Goal: Transaction & Acquisition: Download file/media

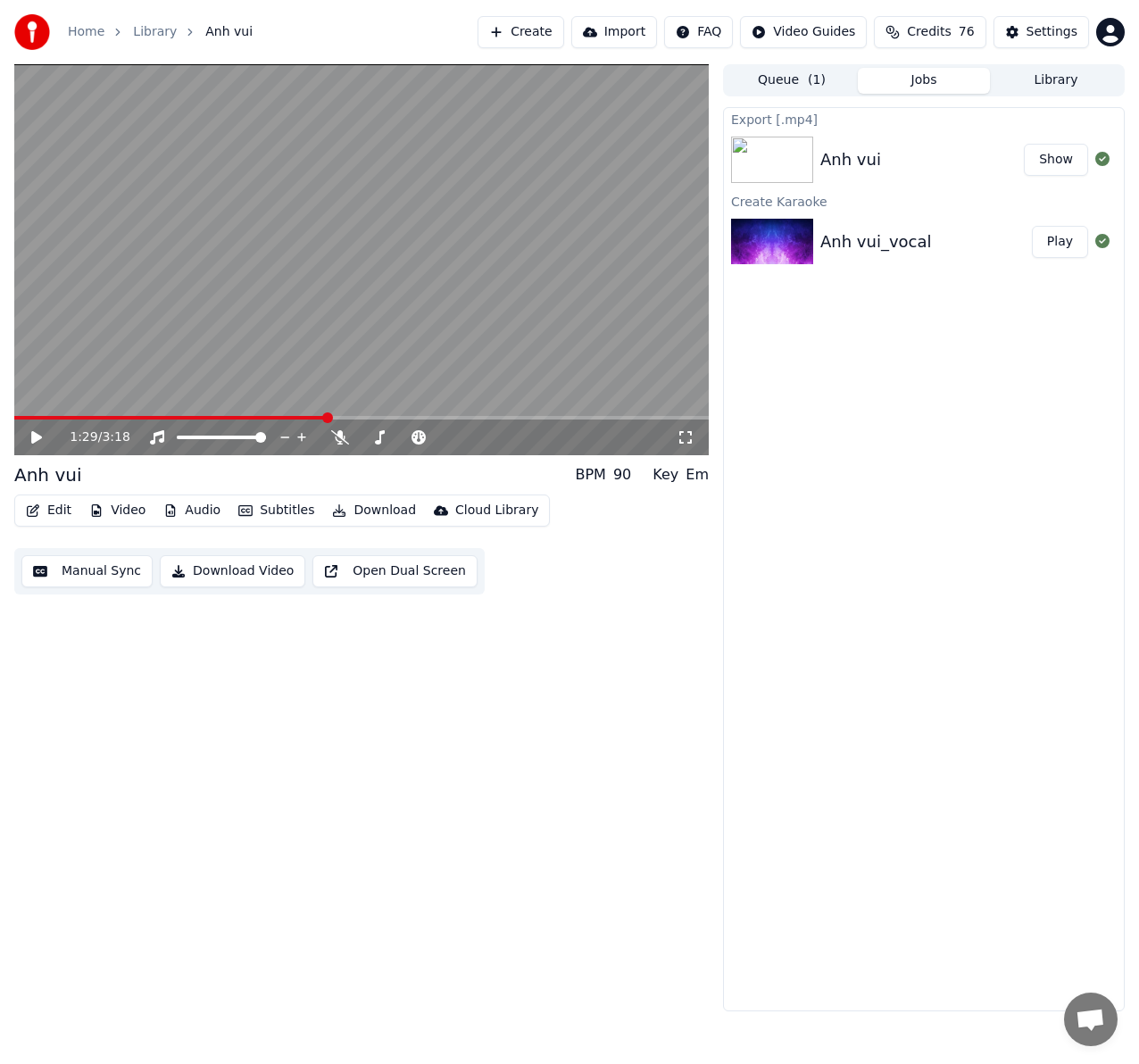
click at [126, 511] on button "Video" at bounding box center [118, 511] width 70 height 25
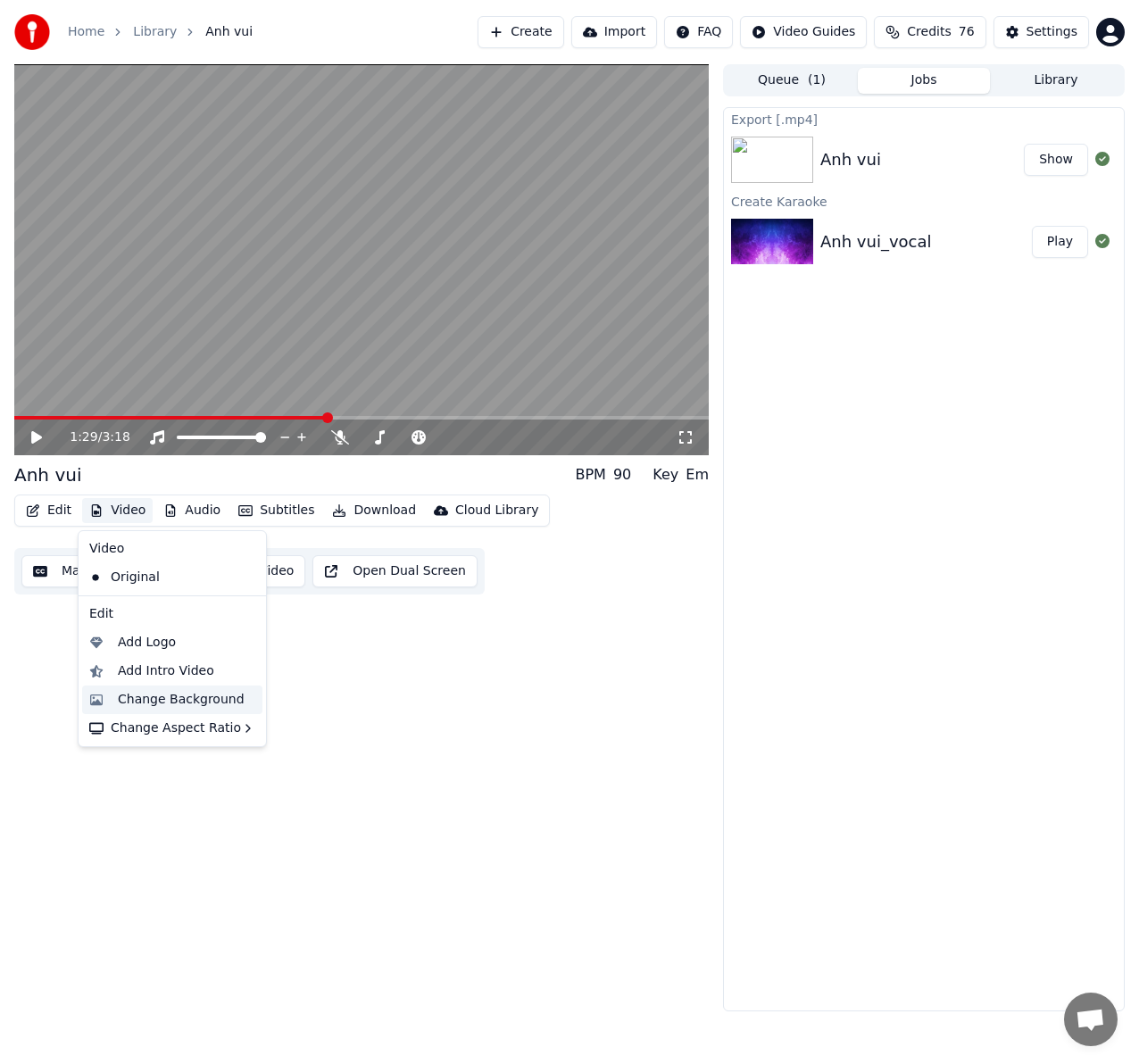
click at [189, 696] on div "Change Background" at bounding box center [181, 699] width 127 height 18
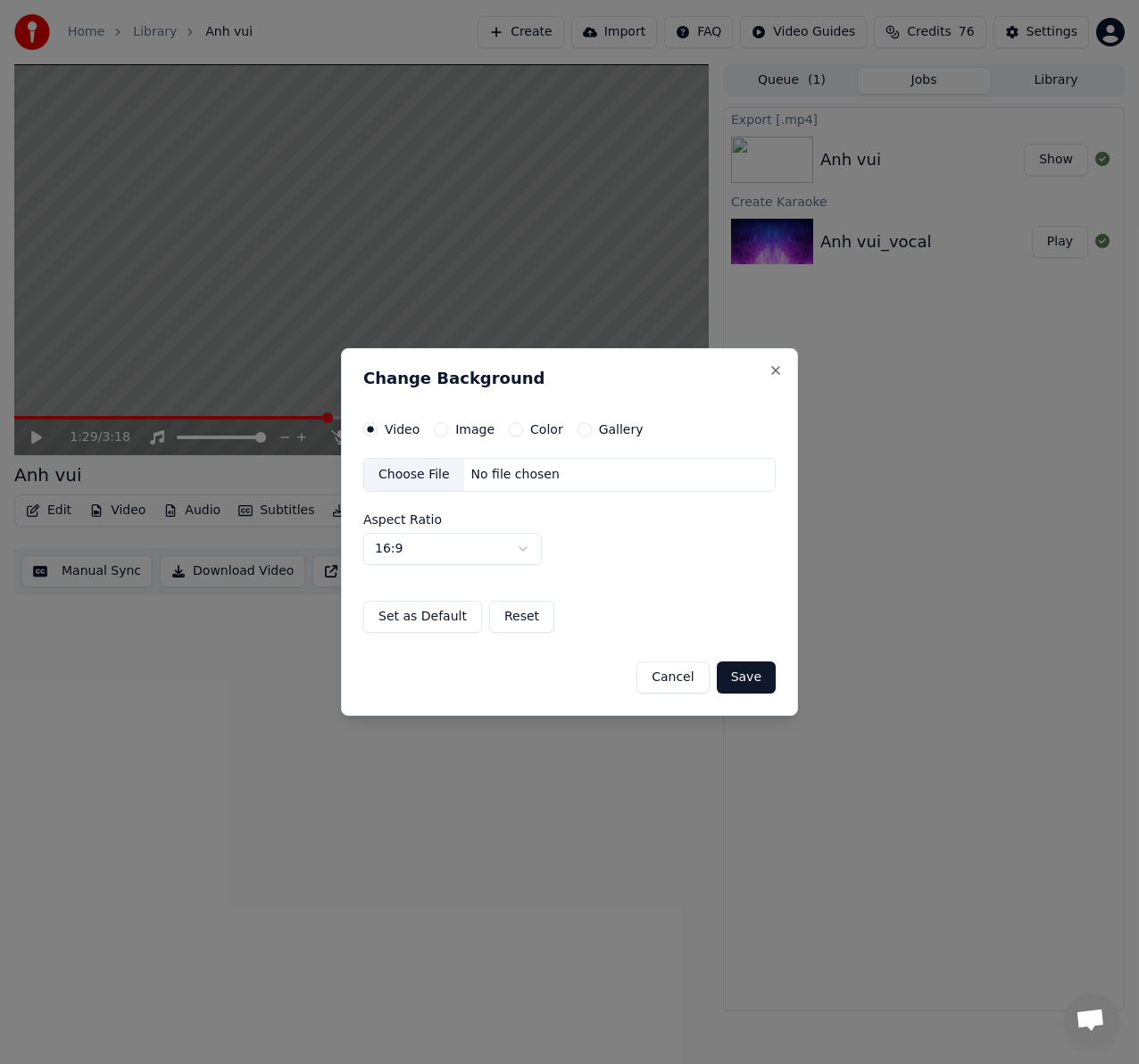
click at [404, 478] on div "Choose File" at bounding box center [414, 475] width 100 height 32
click at [734, 685] on button "Save" at bounding box center [746, 677] width 59 height 32
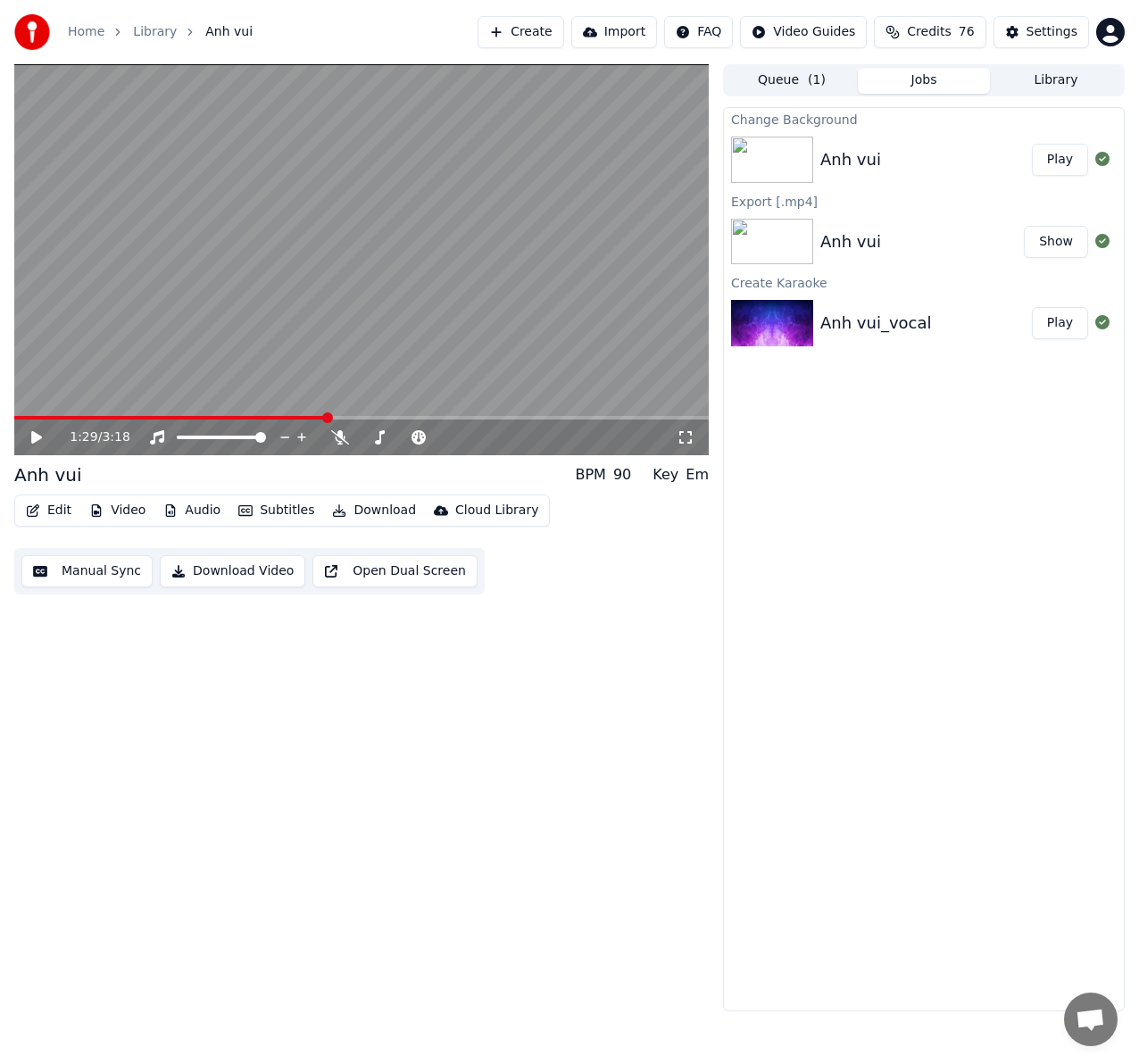
click at [1064, 163] on button "Play" at bounding box center [1059, 160] width 56 height 32
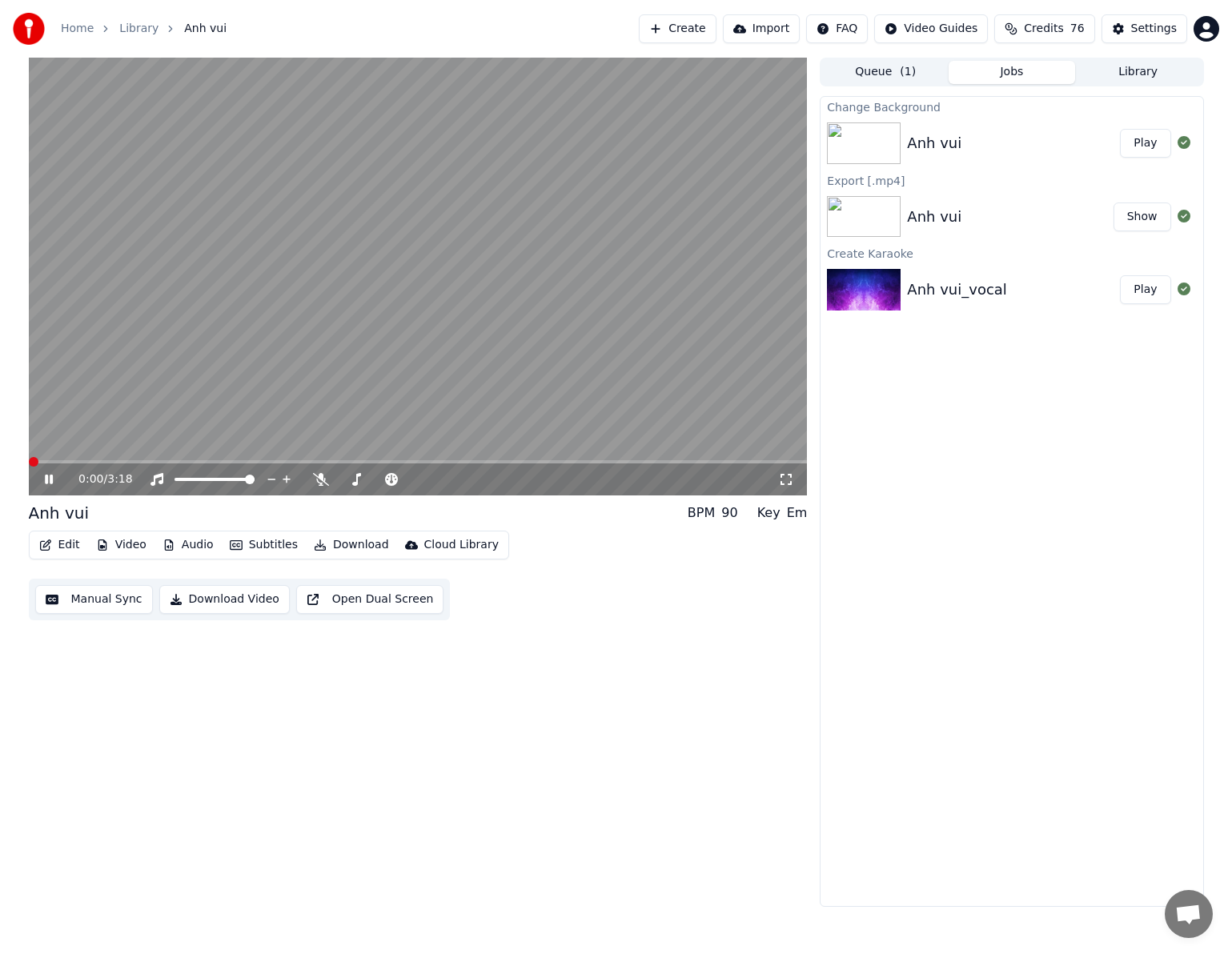
click at [29, 463] on span at bounding box center [33, 461] width 9 height 9
click at [320, 483] on icon at bounding box center [320, 479] width 16 height 13
click at [29, 462] on span at bounding box center [33, 461] width 9 height 9
click at [174, 482] on span at bounding box center [178, 479] width 9 height 9
click at [159, 478] on icon at bounding box center [156, 479] width 16 height 13
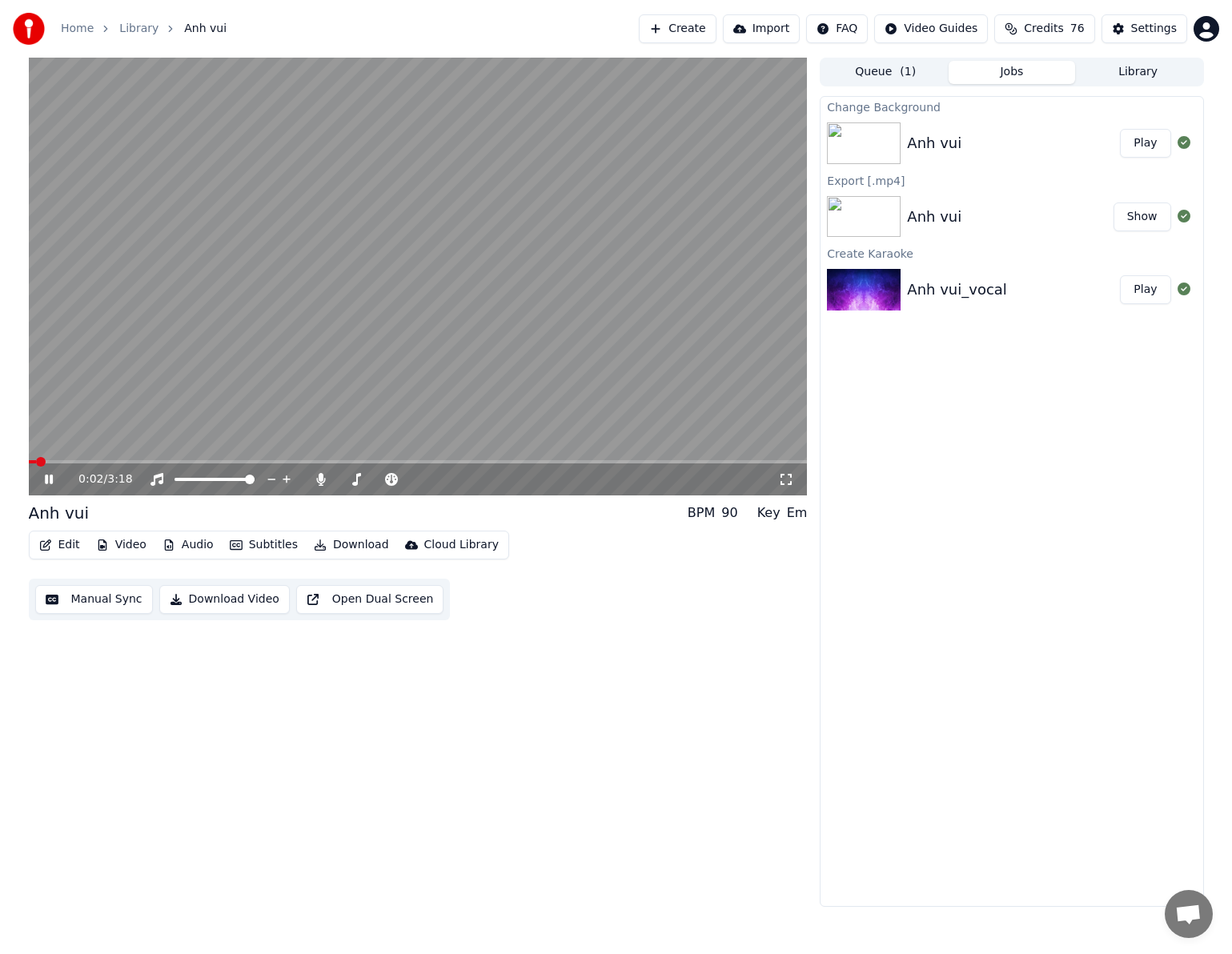
click at [36, 466] on span at bounding box center [40, 461] width 9 height 9
click at [29, 464] on span at bounding box center [33, 461] width 9 height 9
click at [48, 481] on icon at bounding box center [48, 479] width 8 height 9
click at [48, 479] on icon at bounding box center [48, 479] width 9 height 11
click at [49, 477] on icon at bounding box center [60, 479] width 37 height 13
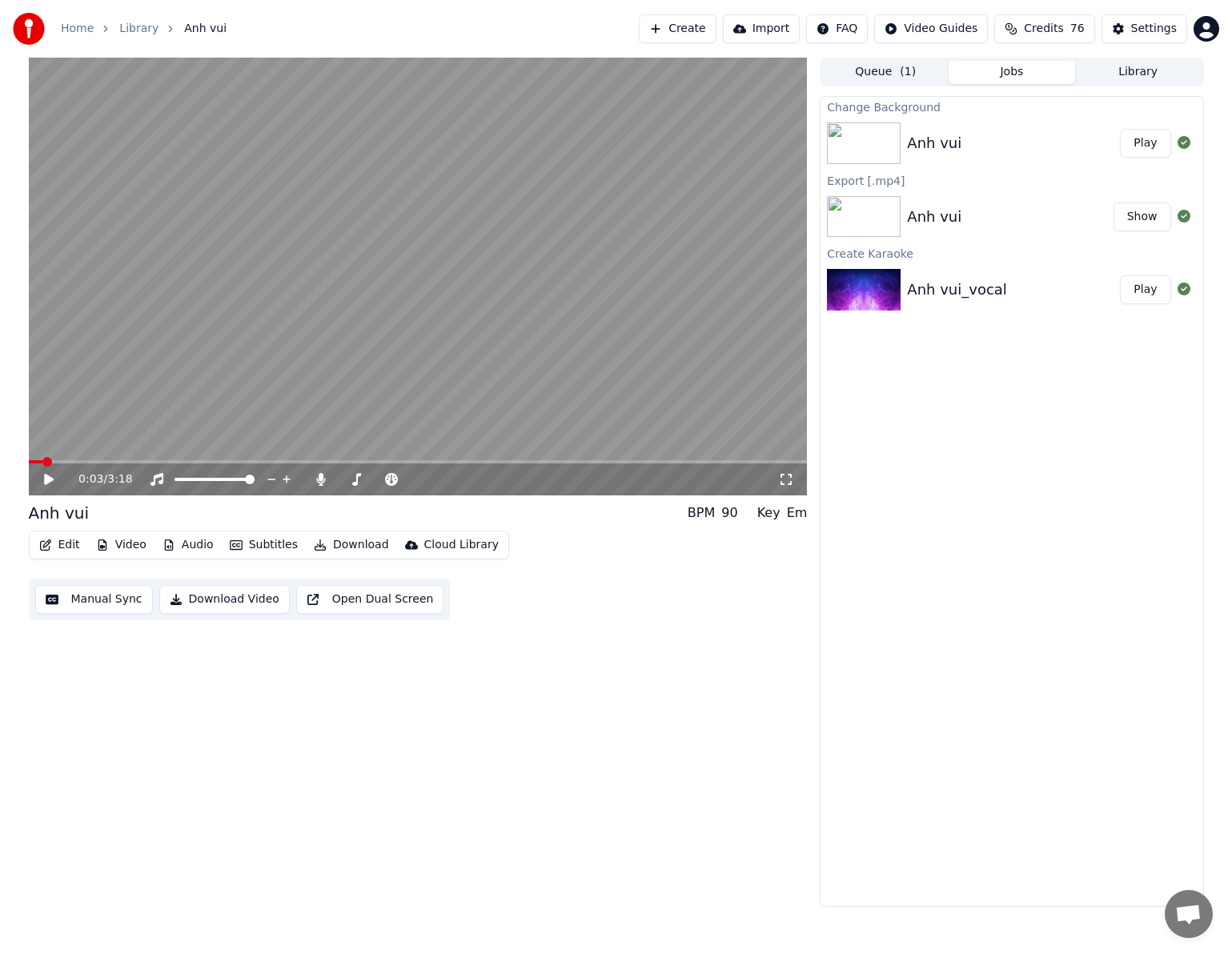
click at [787, 478] on icon at bounding box center [786, 479] width 16 height 13
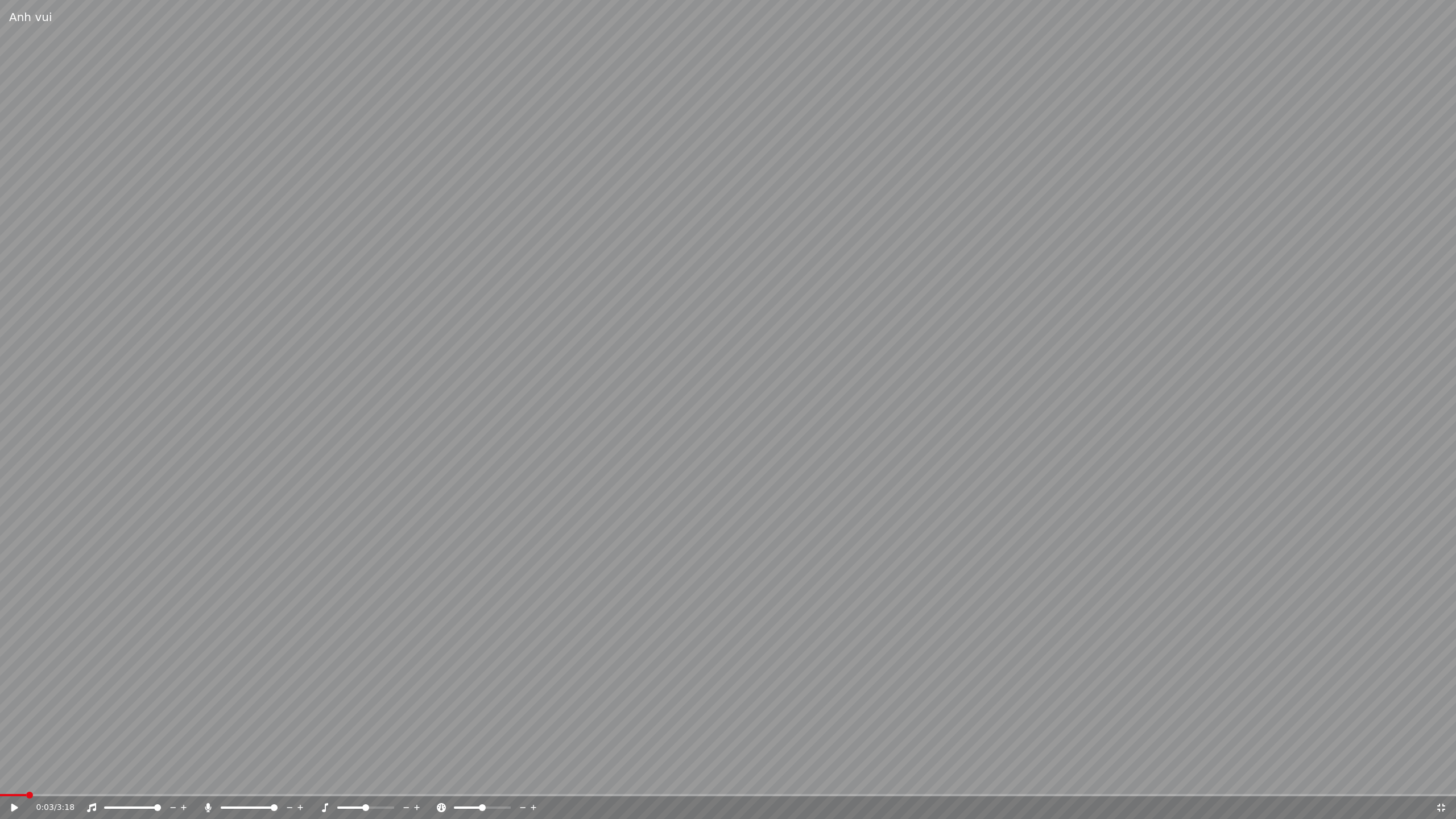
click at [725, 677] on icon at bounding box center [1441, 807] width 11 height 9
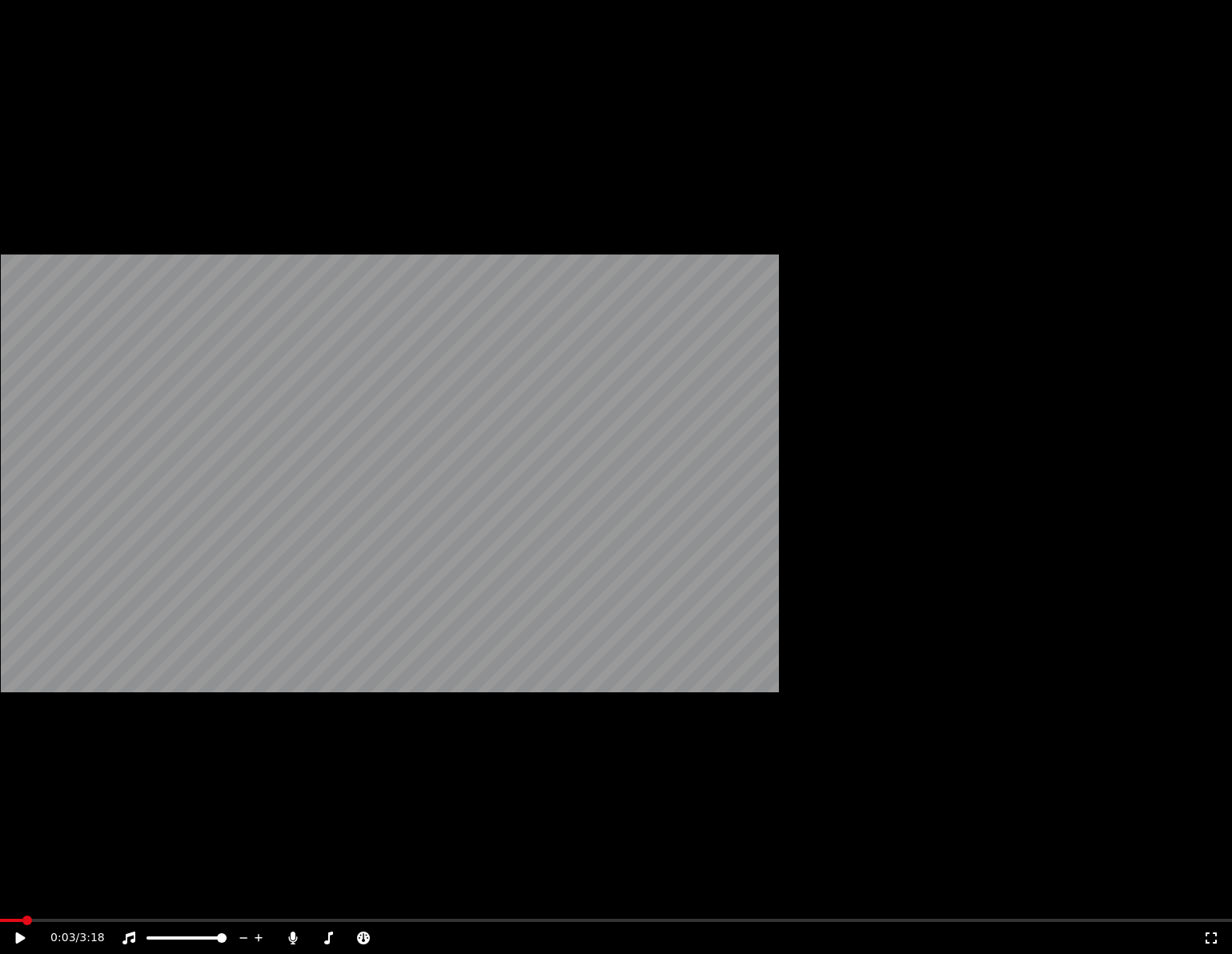
click at [341, 118] on button "Download" at bounding box center [352, 107] width 88 height 22
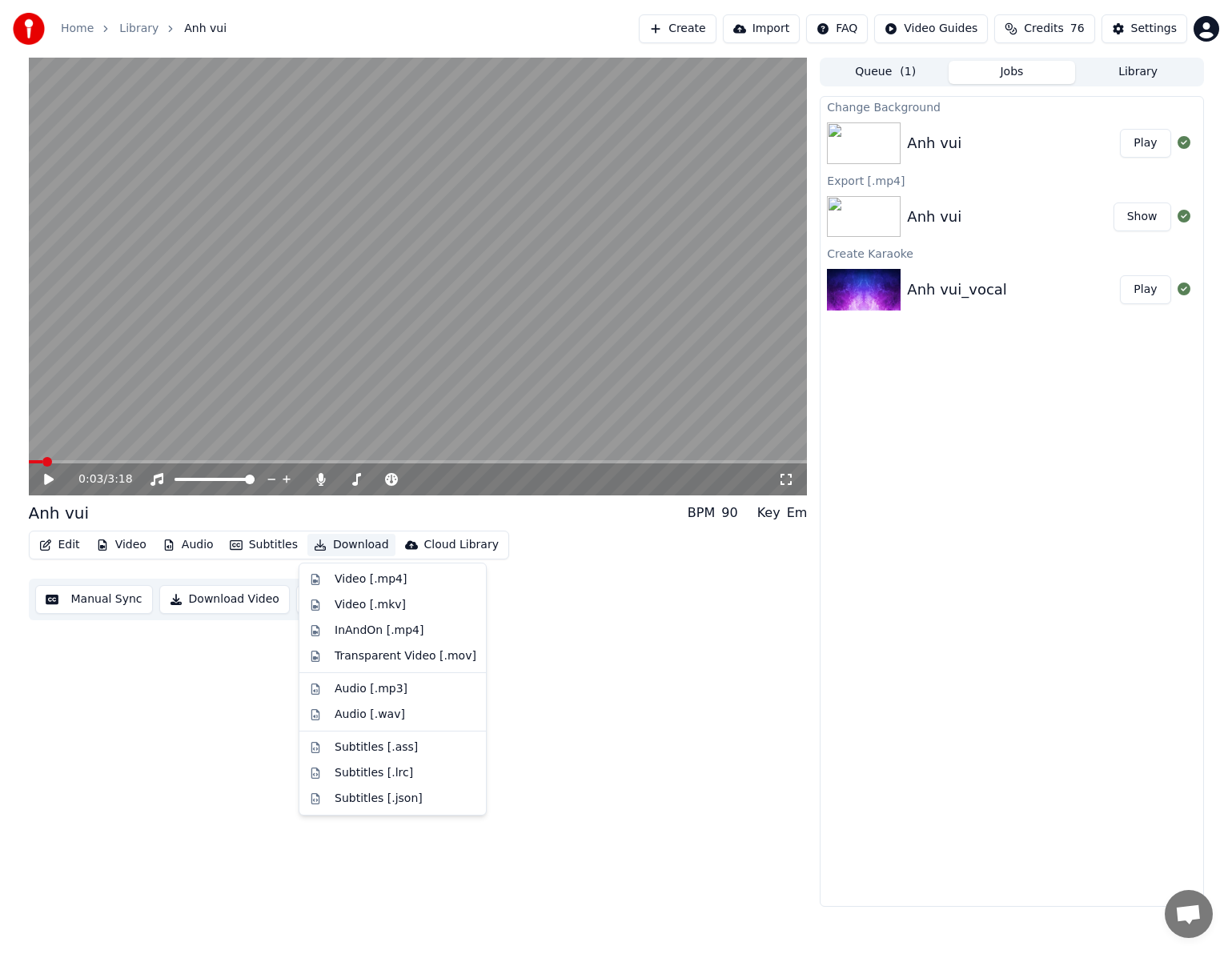
click at [549, 606] on div "Edit Video Audio Subtitles Download Cloud Library Manual Sync Download Video Op…" at bounding box center [418, 576] width 779 height 90
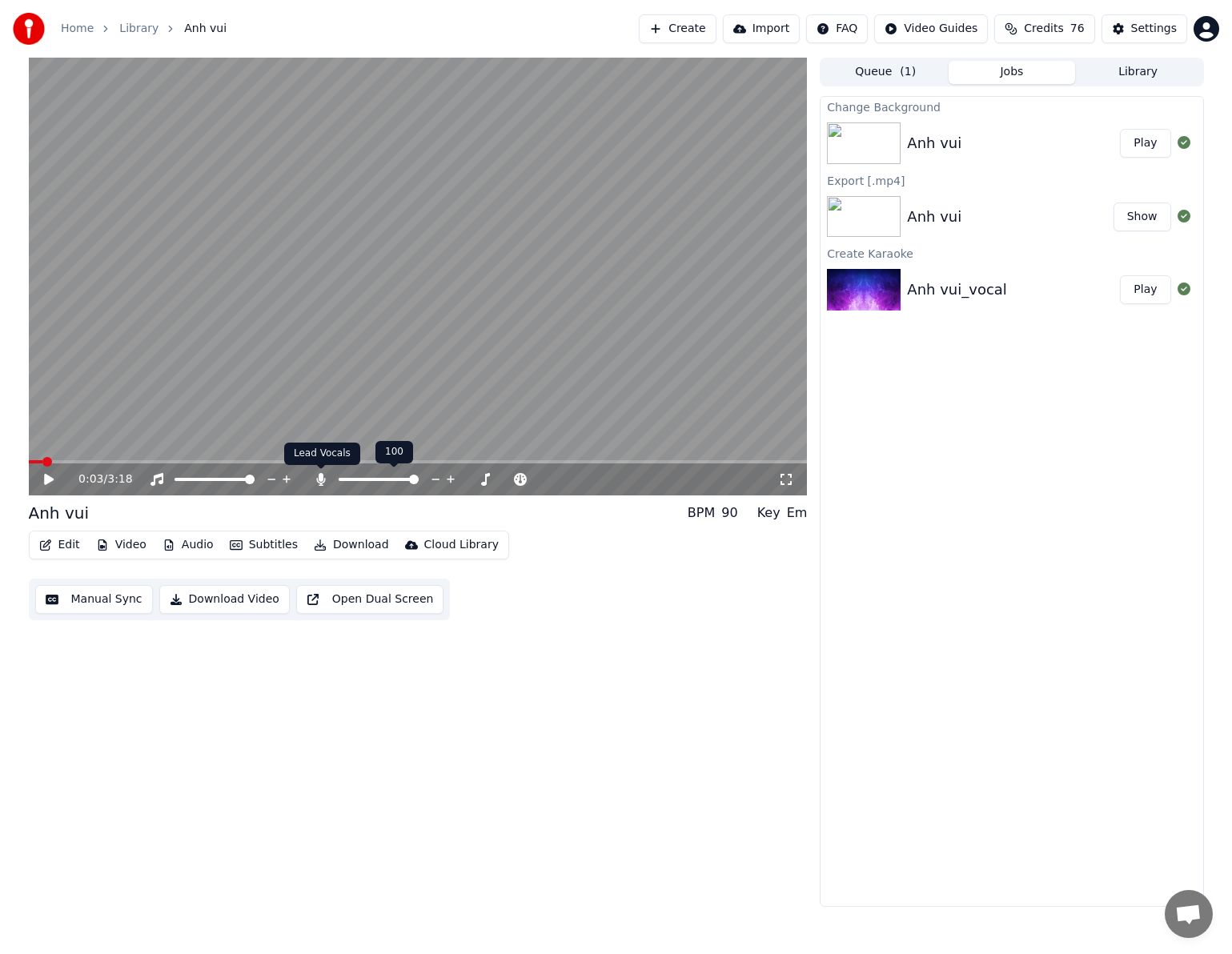
click at [319, 475] on icon at bounding box center [321, 479] width 8 height 13
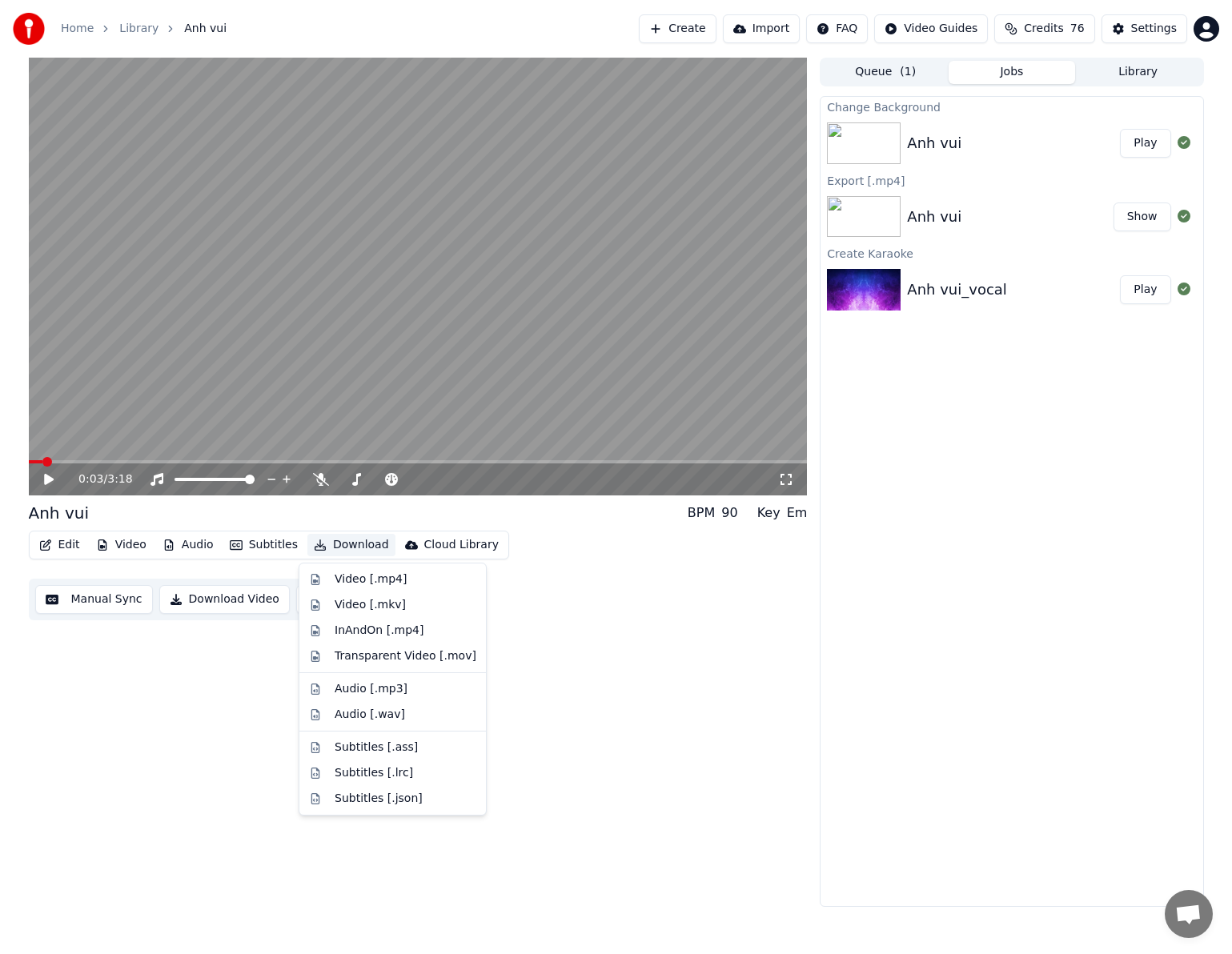
click at [361, 545] on button "Download" at bounding box center [352, 545] width 88 height 22
click at [376, 581] on div "Video [.mp4]" at bounding box center [370, 579] width 72 height 16
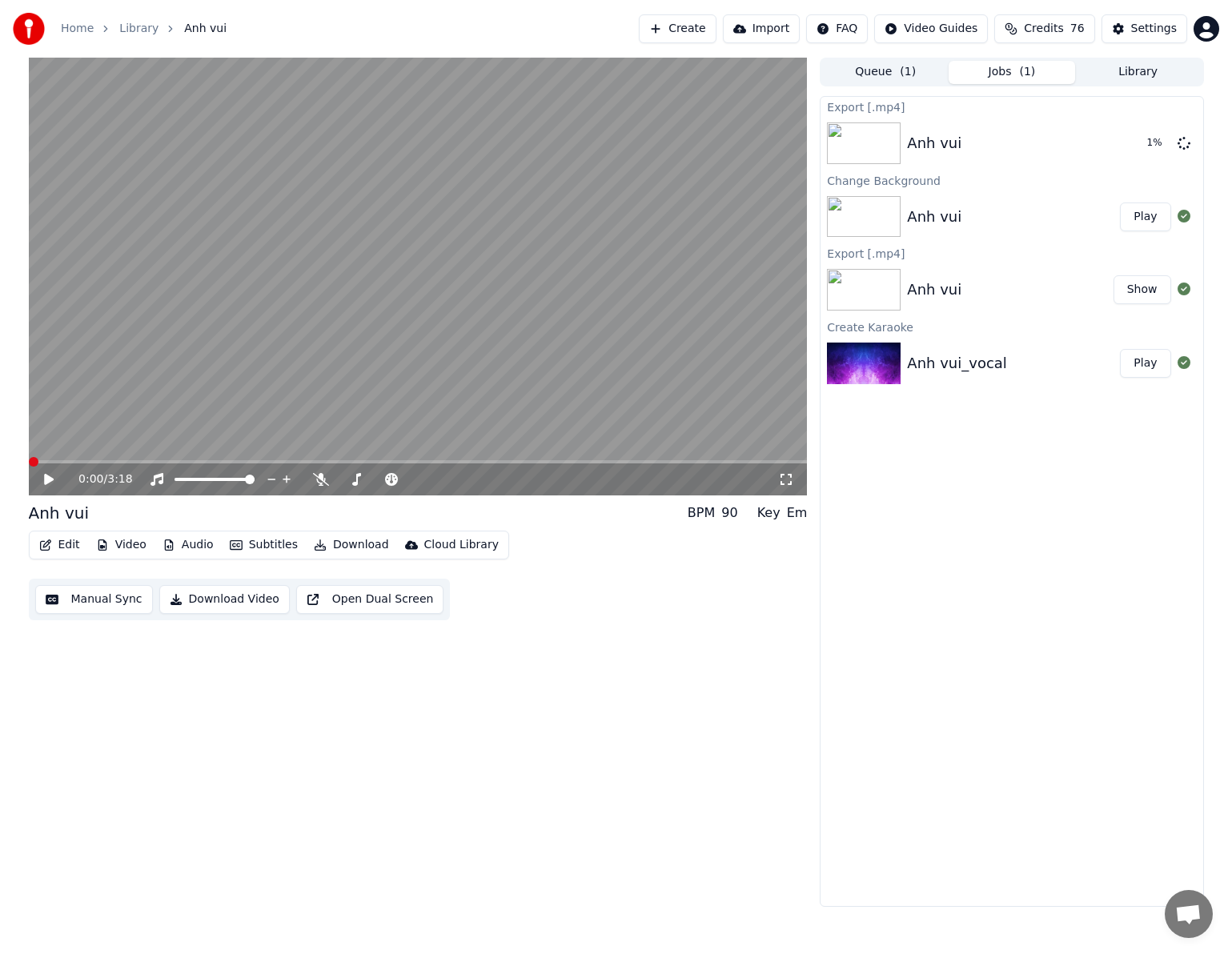
click at [29, 461] on span at bounding box center [33, 461] width 9 height 9
click at [47, 476] on icon at bounding box center [48, 479] width 9 height 11
click at [325, 483] on icon at bounding box center [320, 479] width 16 height 13
click at [48, 479] on icon at bounding box center [48, 479] width 8 height 9
click at [29, 461] on span at bounding box center [33, 461] width 9 height 9
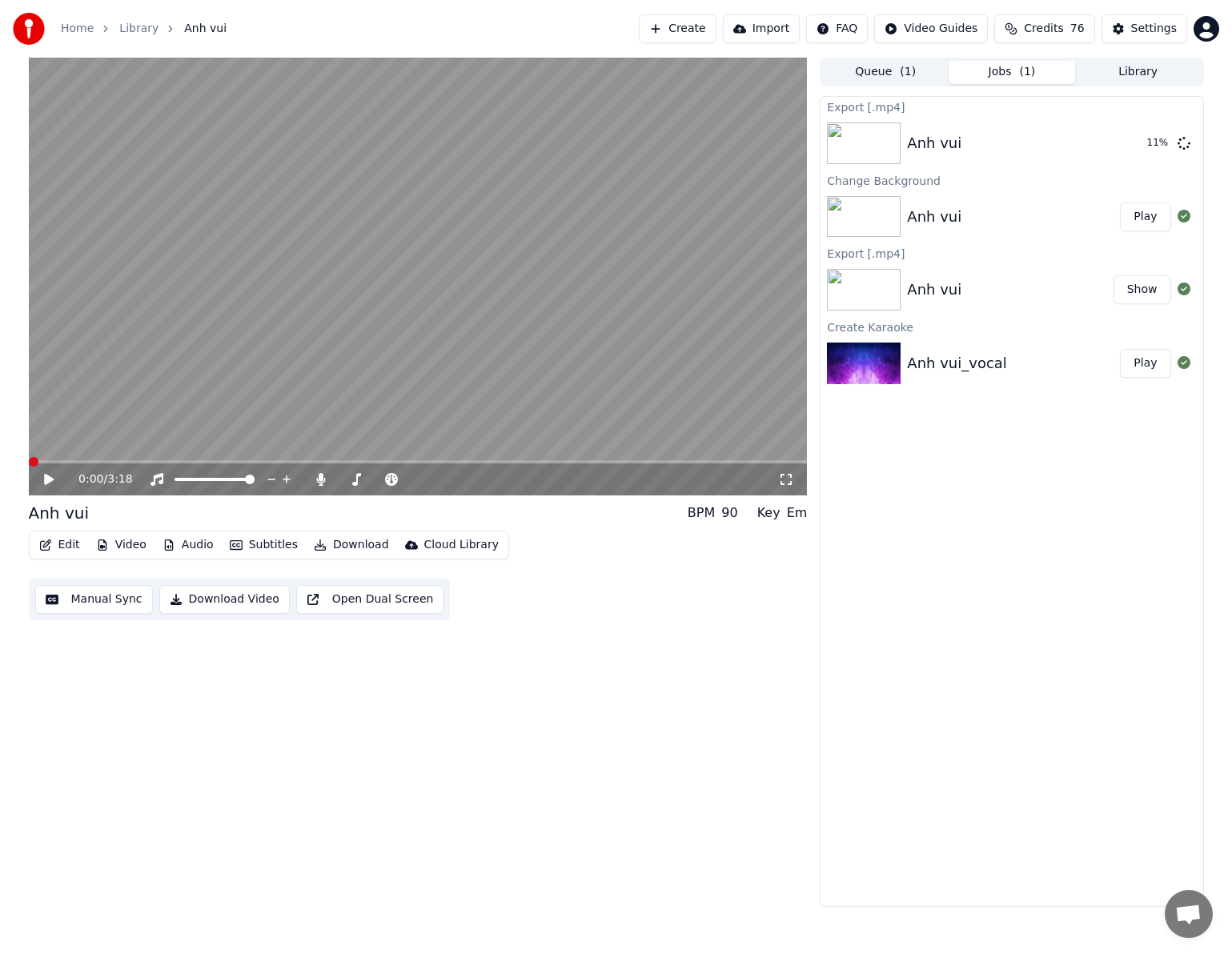
click at [51, 478] on icon at bounding box center [48, 479] width 9 height 11
click at [49, 478] on icon at bounding box center [48, 479] width 8 height 9
click at [29, 461] on span at bounding box center [33, 461] width 9 height 9
click at [48, 478] on icon at bounding box center [48, 479] width 9 height 11
click at [48, 478] on icon at bounding box center [60, 479] width 37 height 13
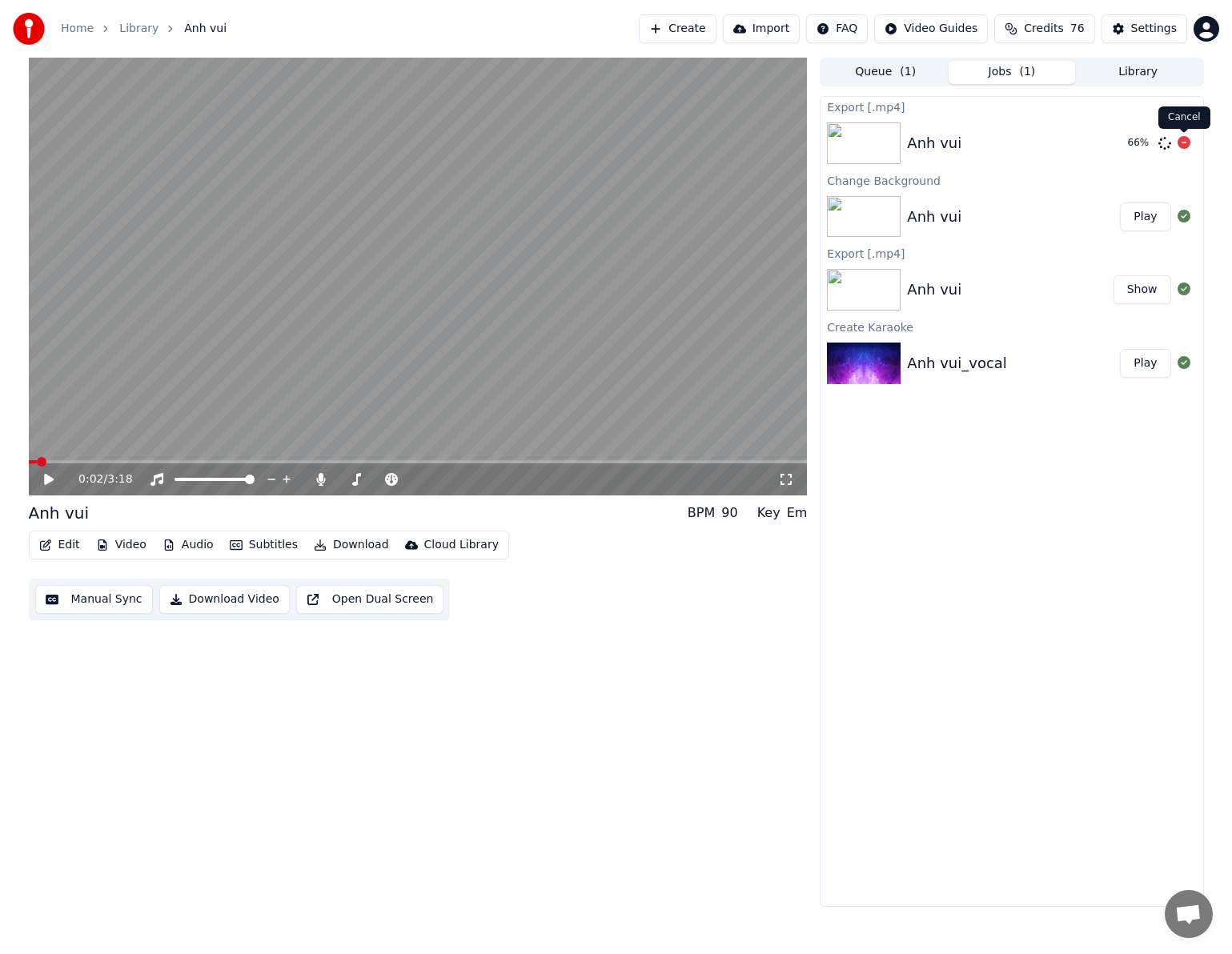
click at [1020, 142] on icon at bounding box center [1184, 142] width 13 height 13
click at [1020, 73] on button "Library" at bounding box center [1138, 72] width 127 height 23
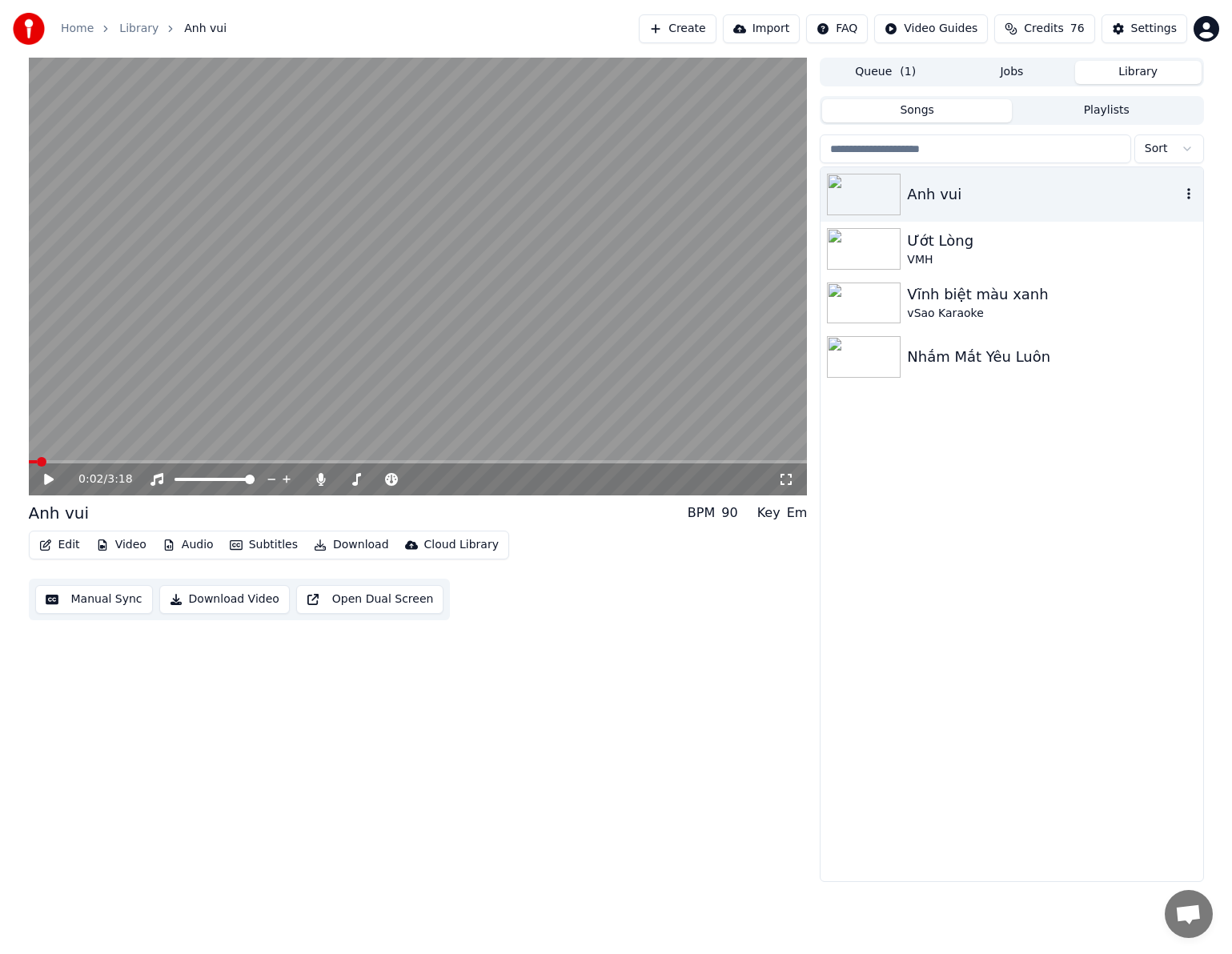
click at [932, 197] on div "Anh vui" at bounding box center [1043, 195] width 273 height 22
click at [51, 480] on icon at bounding box center [48, 479] width 8 height 9
click at [29, 464] on span at bounding box center [33, 461] width 9 height 9
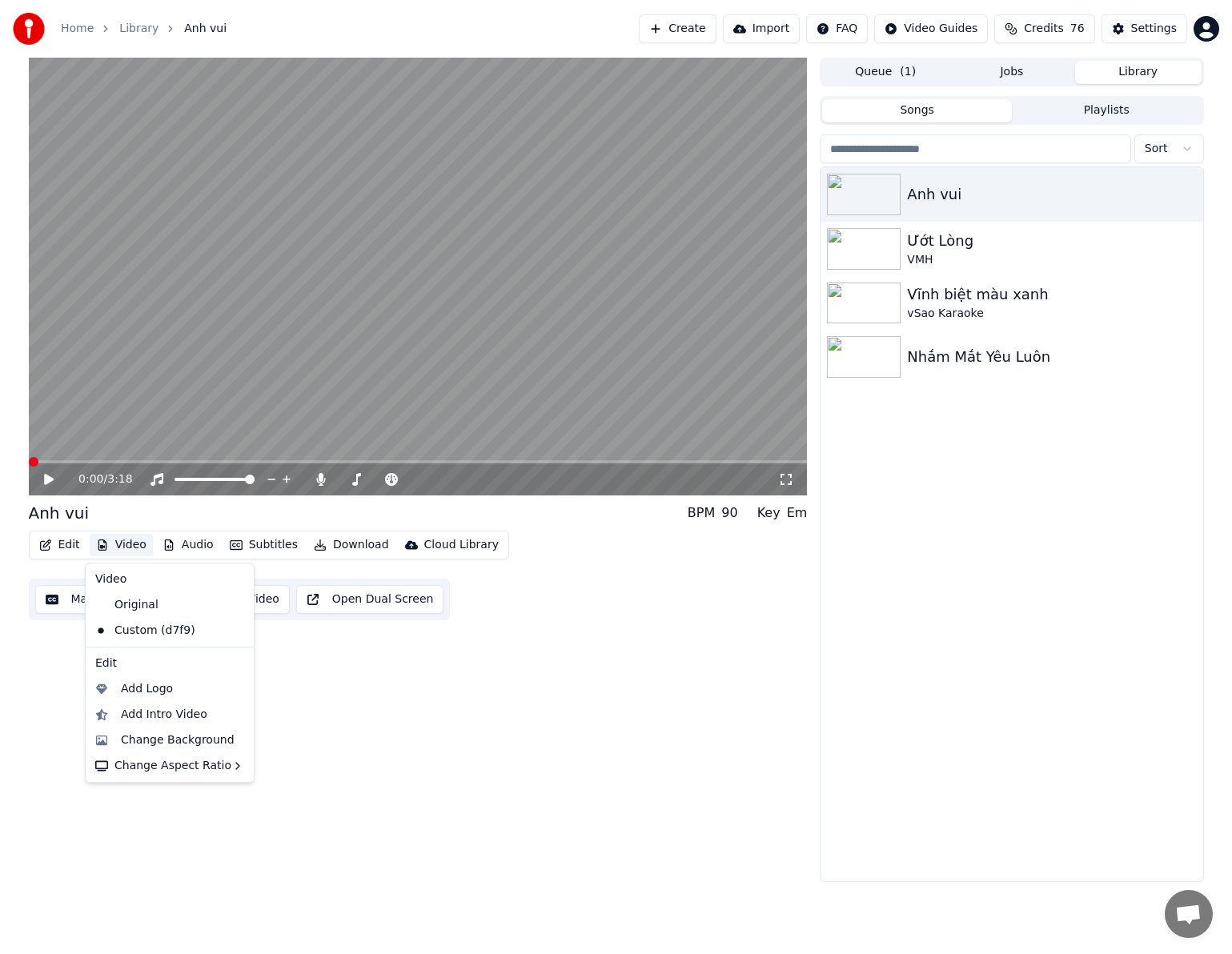
click at [123, 545] on button "Video" at bounding box center [122, 545] width 63 height 22
click at [182, 736] on div "Change Background" at bounding box center [178, 740] width 114 height 16
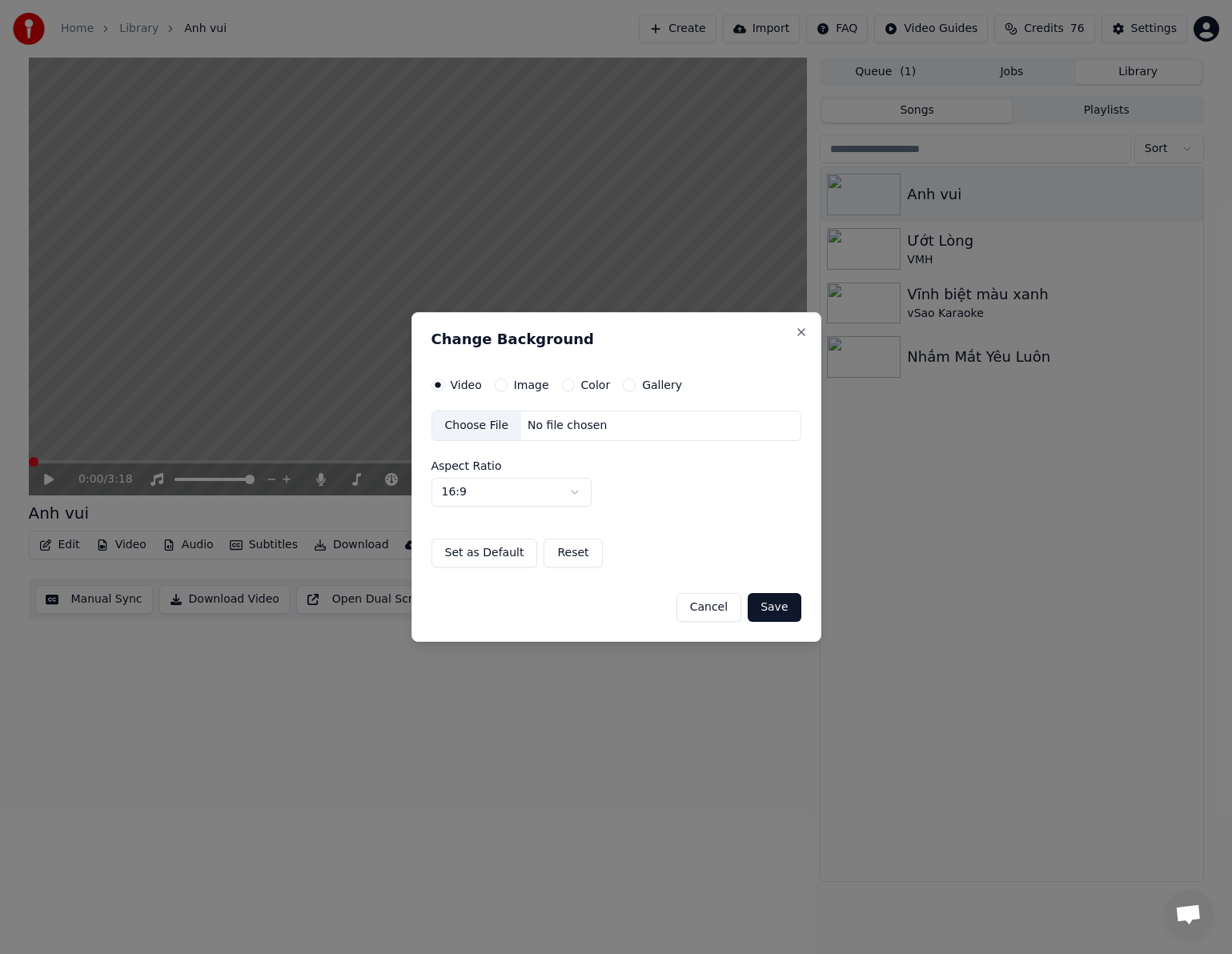
click at [490, 423] on div "Choose File" at bounding box center [478, 426] width 90 height 29
click at [776, 610] on button "Save" at bounding box center [774, 607] width 53 height 29
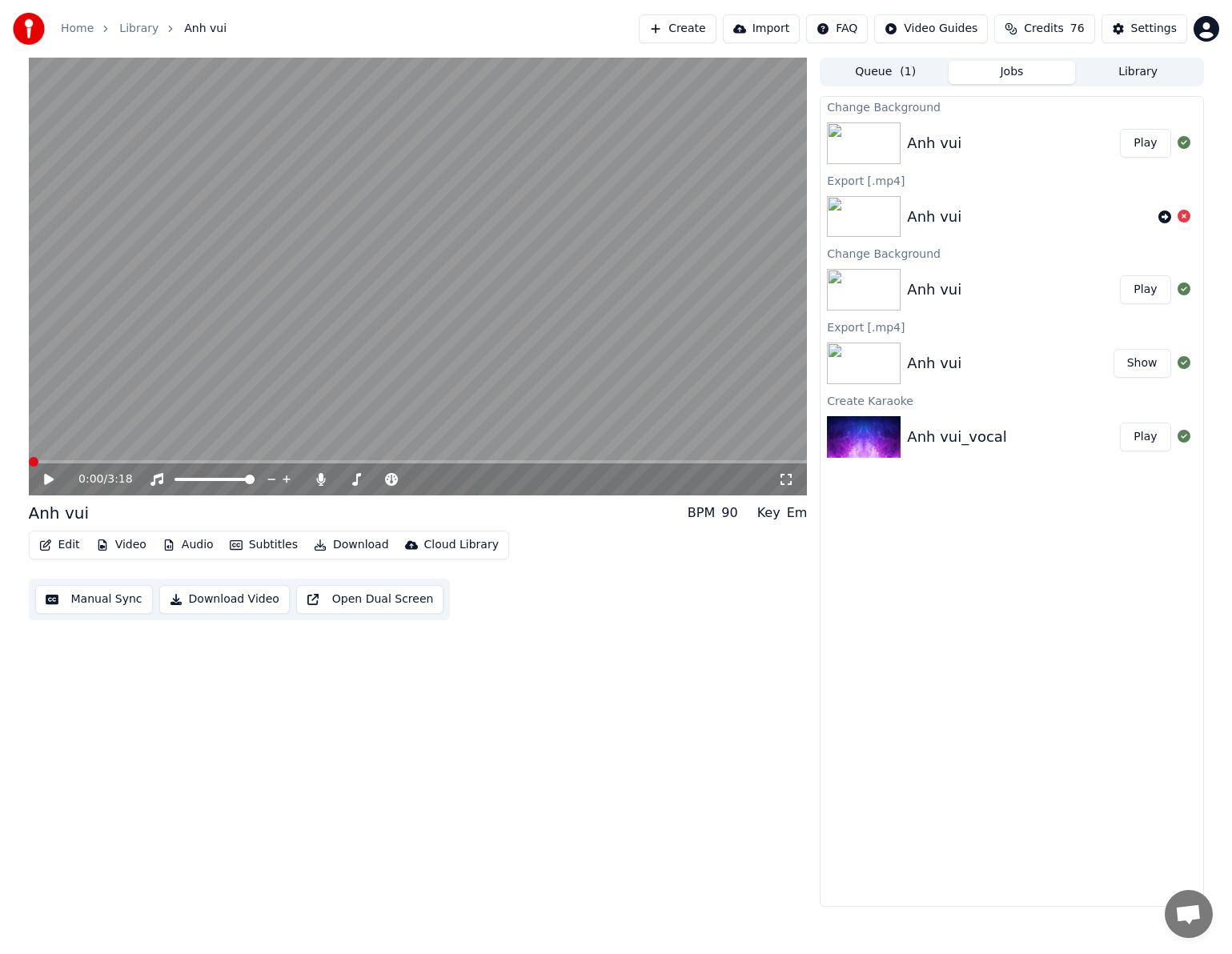
click at [1020, 145] on button "Play" at bounding box center [1144, 144] width 50 height 29
click at [29, 463] on span at bounding box center [33, 461] width 9 height 9
click at [47, 477] on icon at bounding box center [48, 479] width 8 height 9
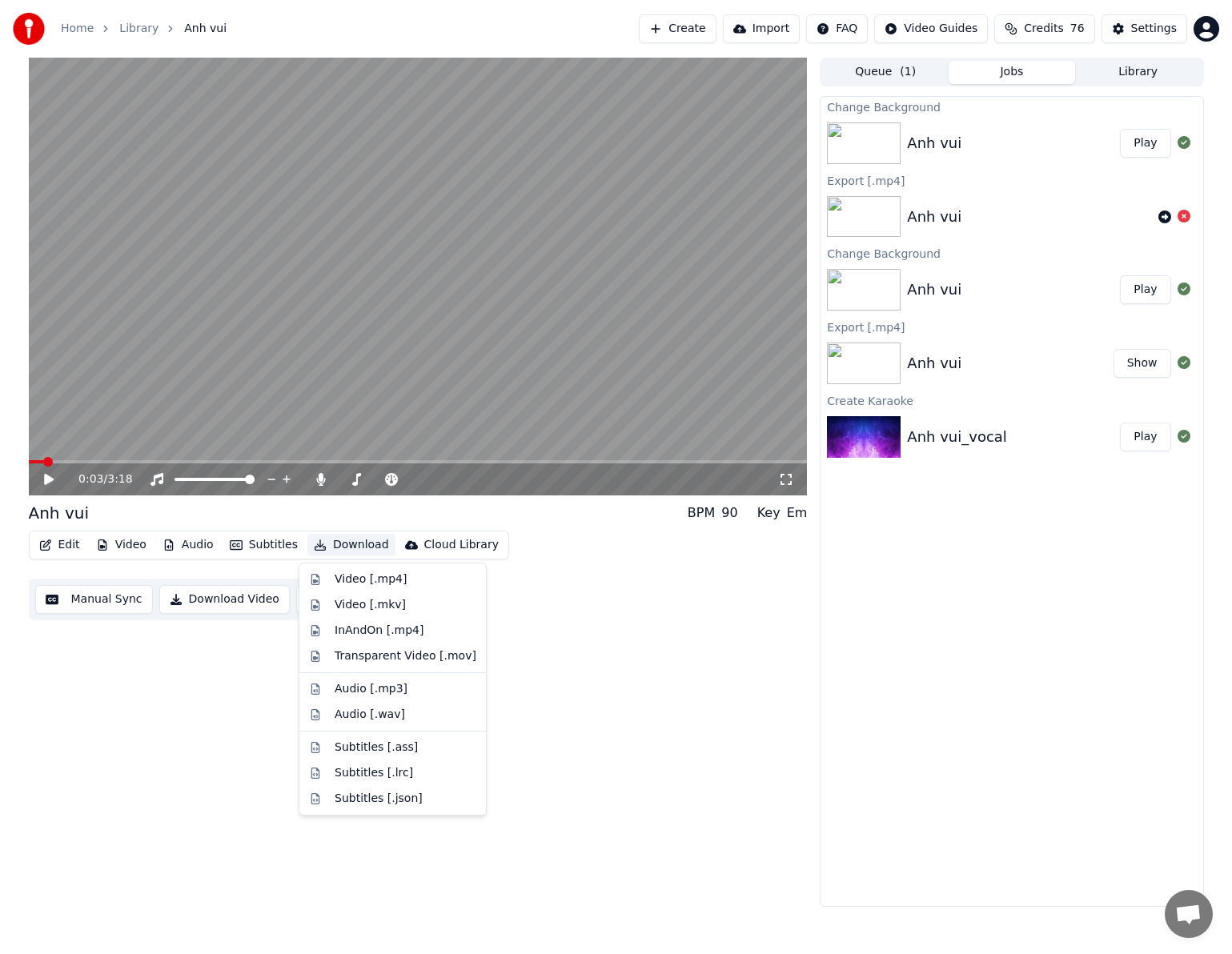
click at [338, 544] on button "Download" at bounding box center [352, 545] width 88 height 22
click at [325, 481] on icon at bounding box center [321, 479] width 8 height 13
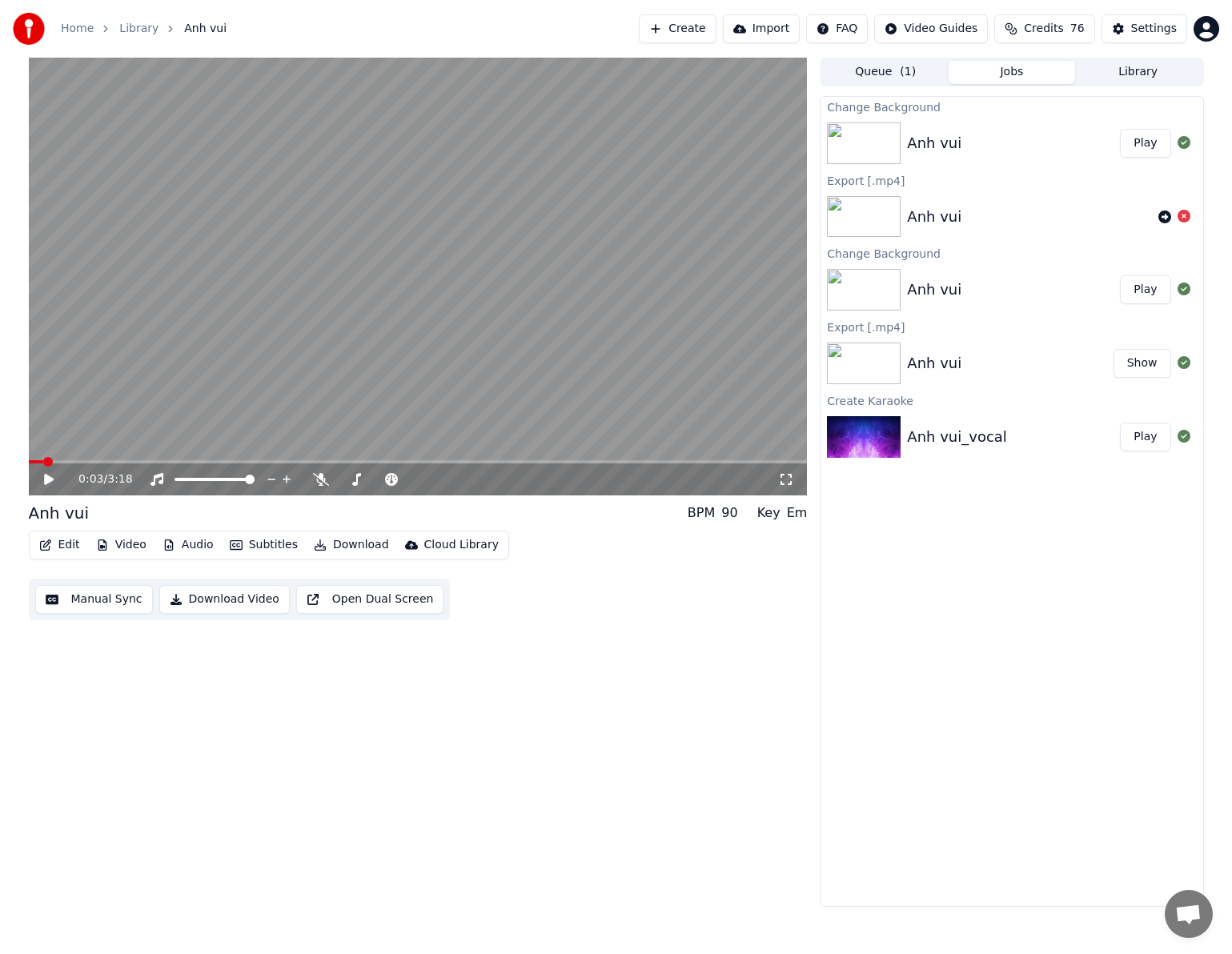
click at [346, 547] on button "Download" at bounding box center [352, 545] width 88 height 22
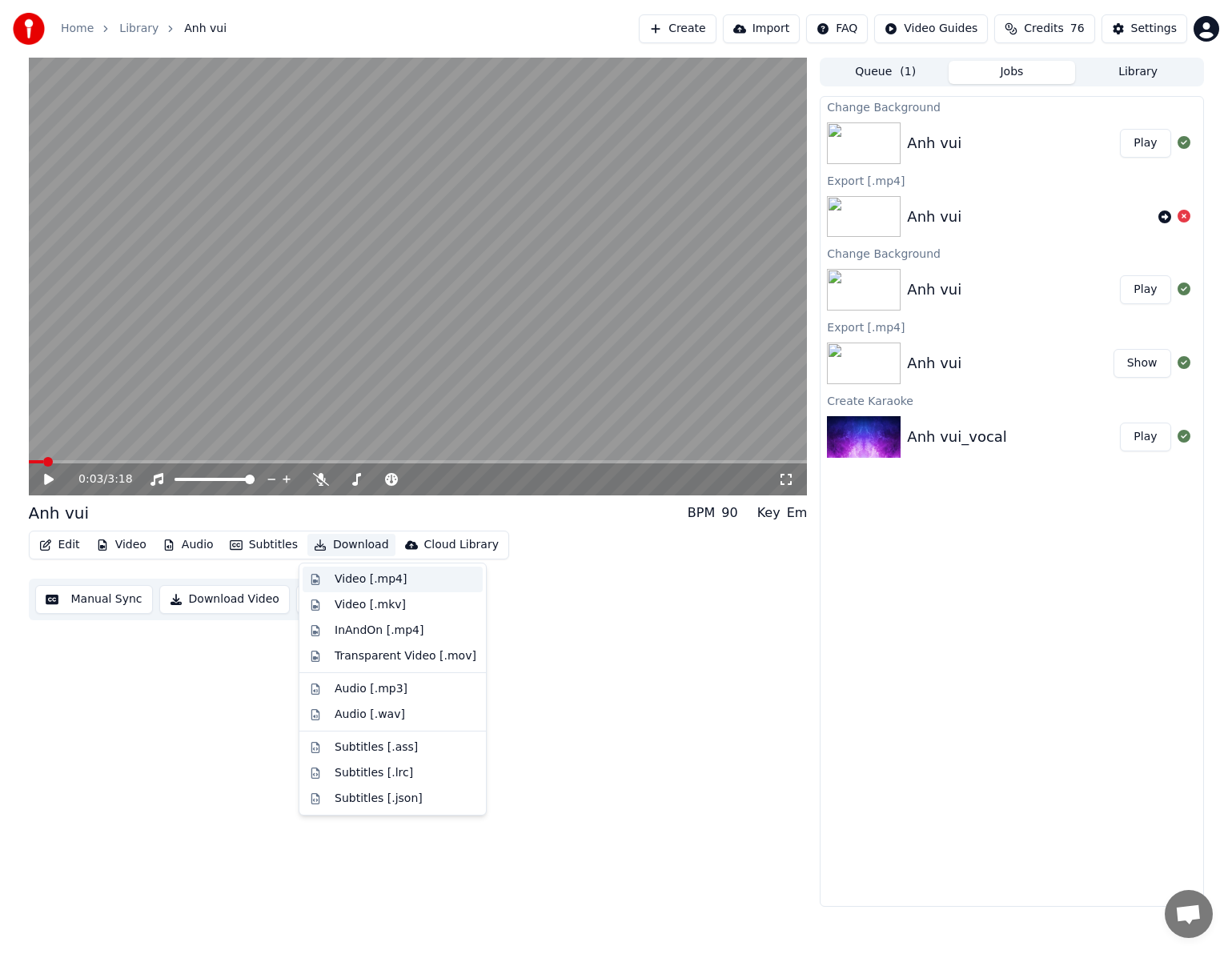
click at [387, 581] on div "Video [.mp4]" at bounding box center [370, 579] width 72 height 16
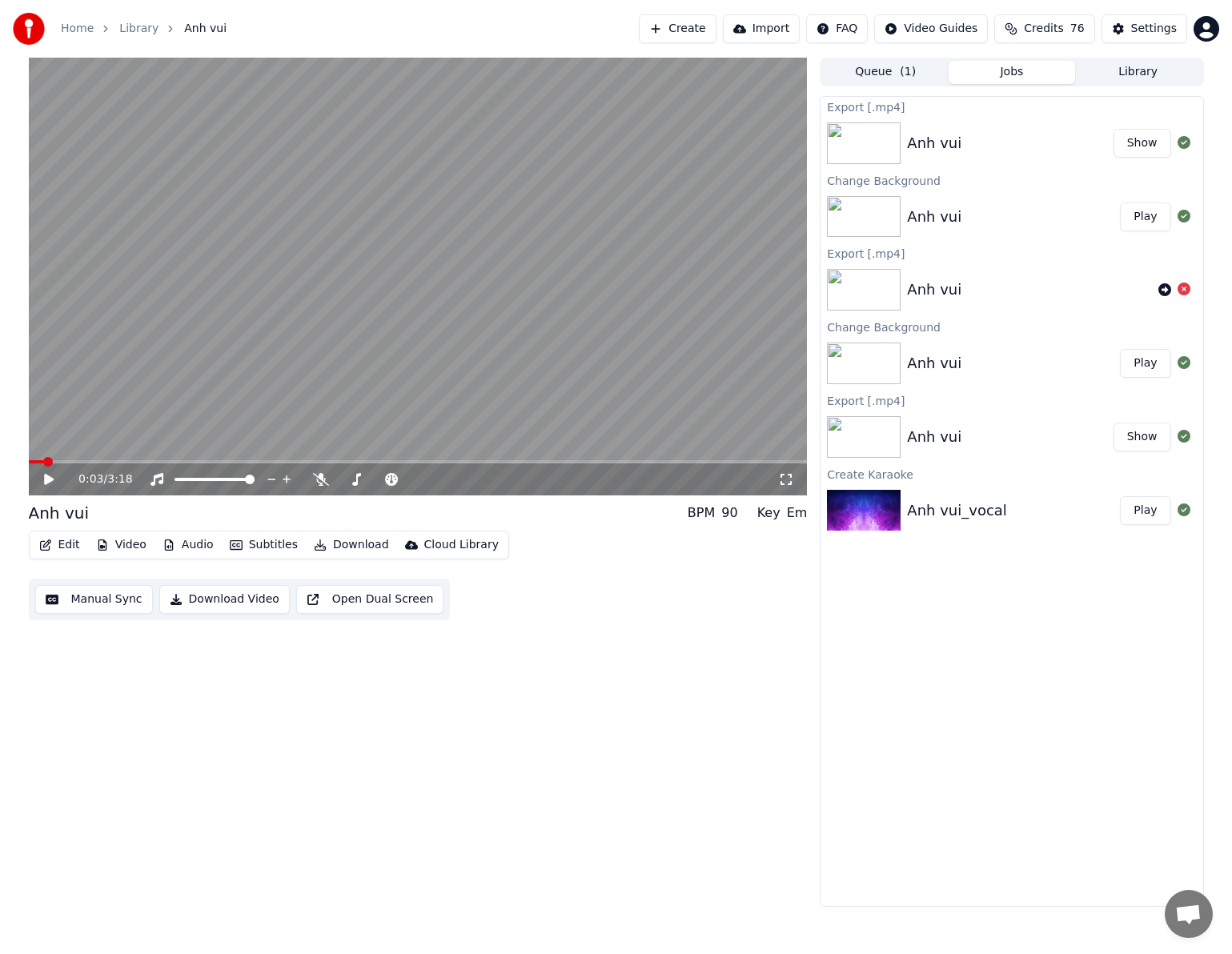
click at [1020, 145] on button "Show" at bounding box center [1142, 144] width 58 height 29
